Goal: Transaction & Acquisition: Purchase product/service

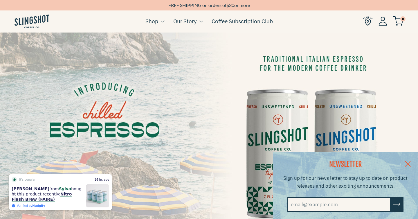
click at [407, 162] on link at bounding box center [408, 163] width 20 height 22
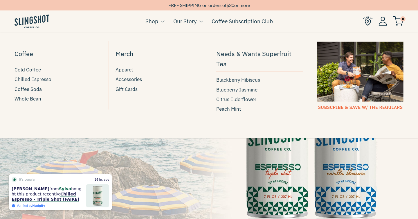
click at [159, 21] on button at bounding box center [161, 22] width 6 height 8
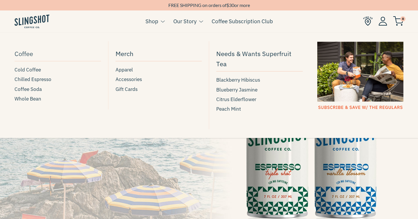
click at [27, 53] on span "Coffee" at bounding box center [24, 54] width 19 height 10
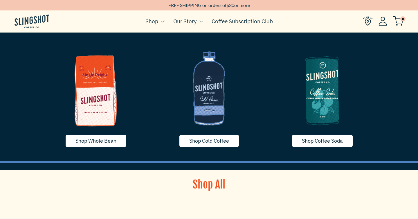
click at [213, 98] on img at bounding box center [209, 88] width 105 height 87
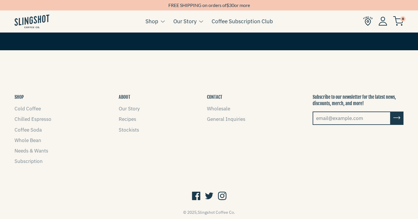
scroll to position [1090, 0]
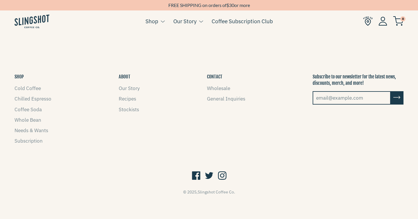
click at [224, 174] on icon at bounding box center [222, 175] width 8 height 11
